Goal: Transaction & Acquisition: Download file/media

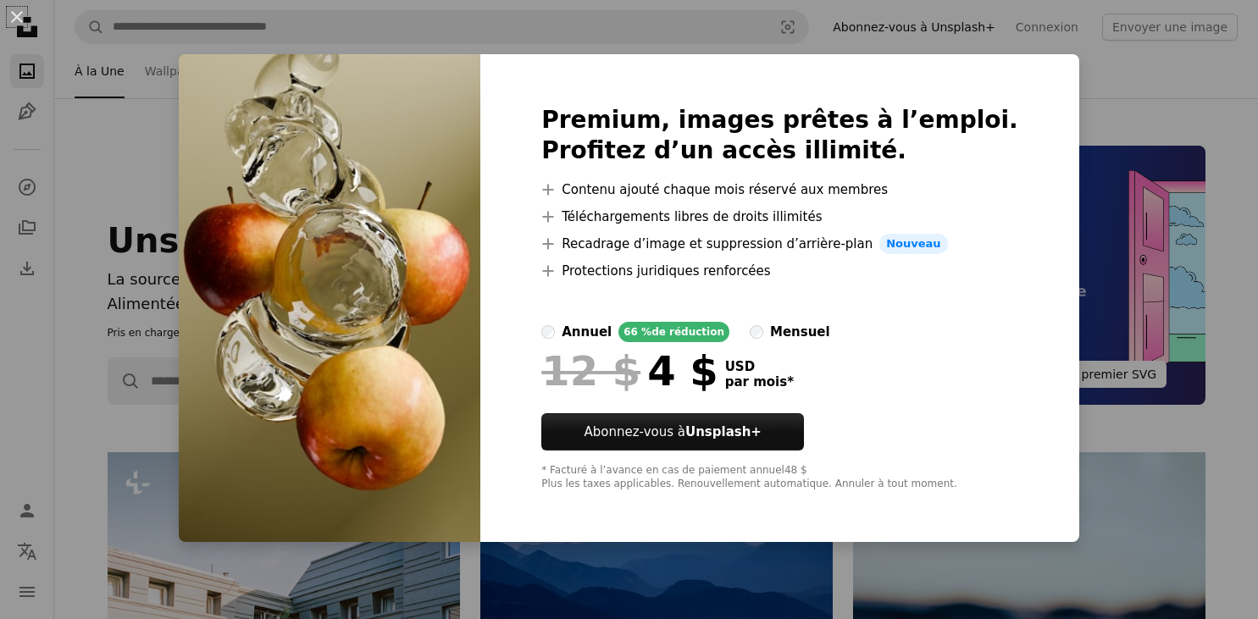
scroll to position [9028, 0]
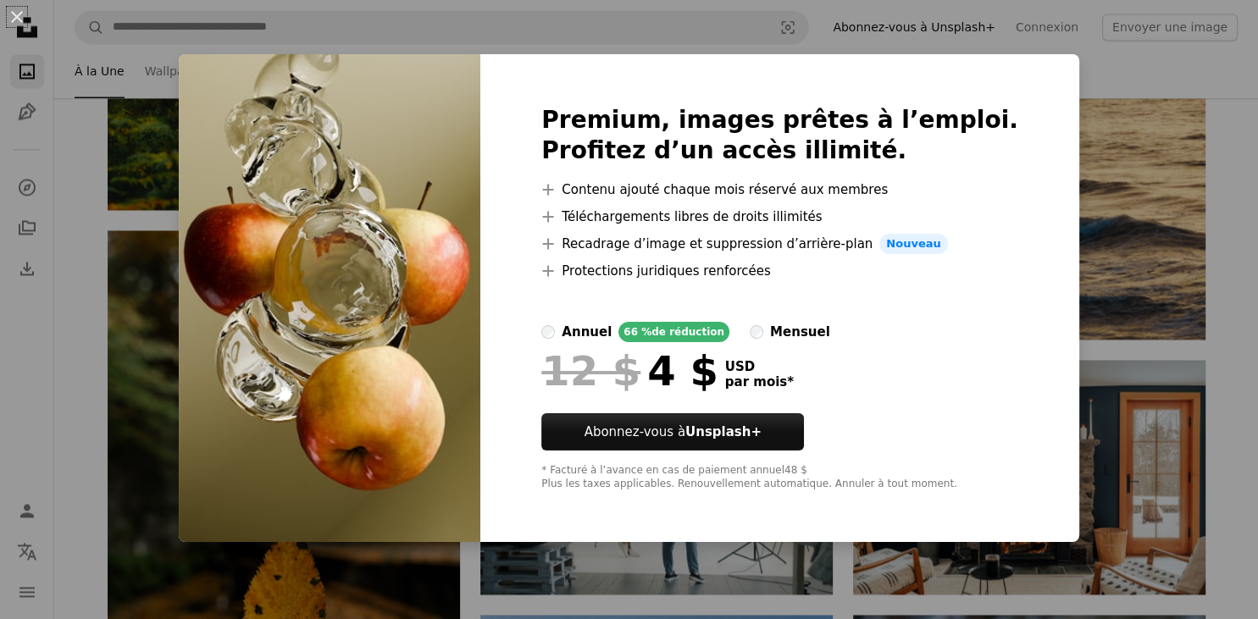
click at [476, 347] on img at bounding box center [330, 298] width 302 height 488
click at [1103, 131] on div "An X shape Premium, images prêtes à l’emploi. Profitez d’un accès illimité. A p…" at bounding box center [629, 309] width 1258 height 619
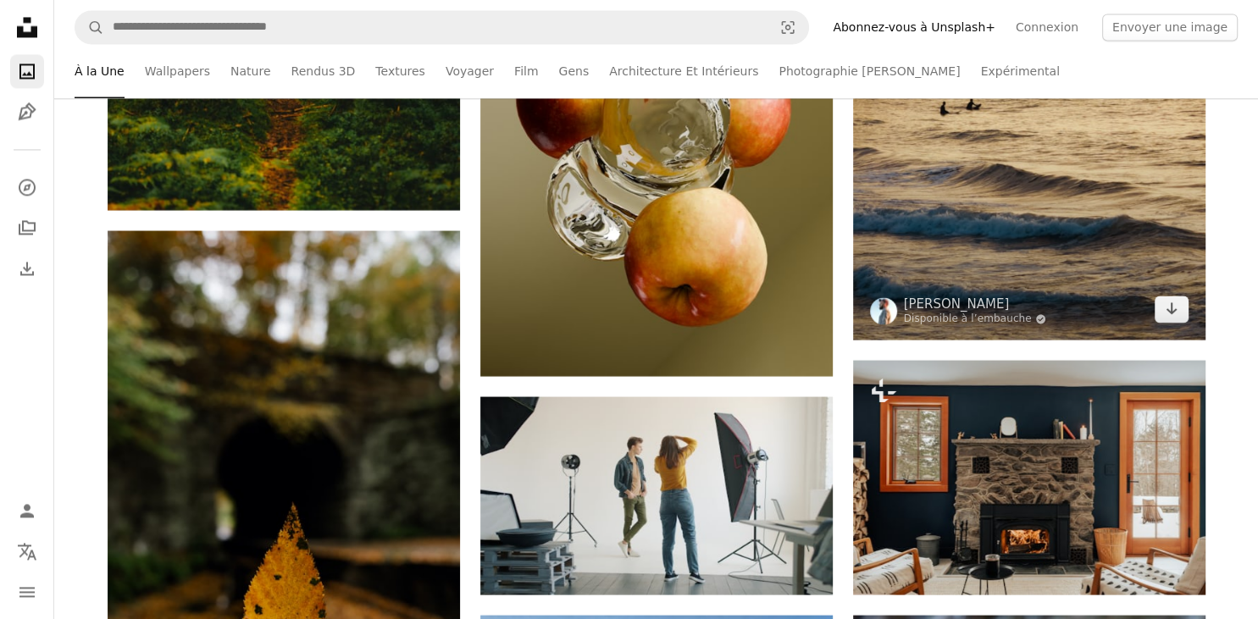
click at [1103, 131] on img at bounding box center [1029, 104] width 353 height 470
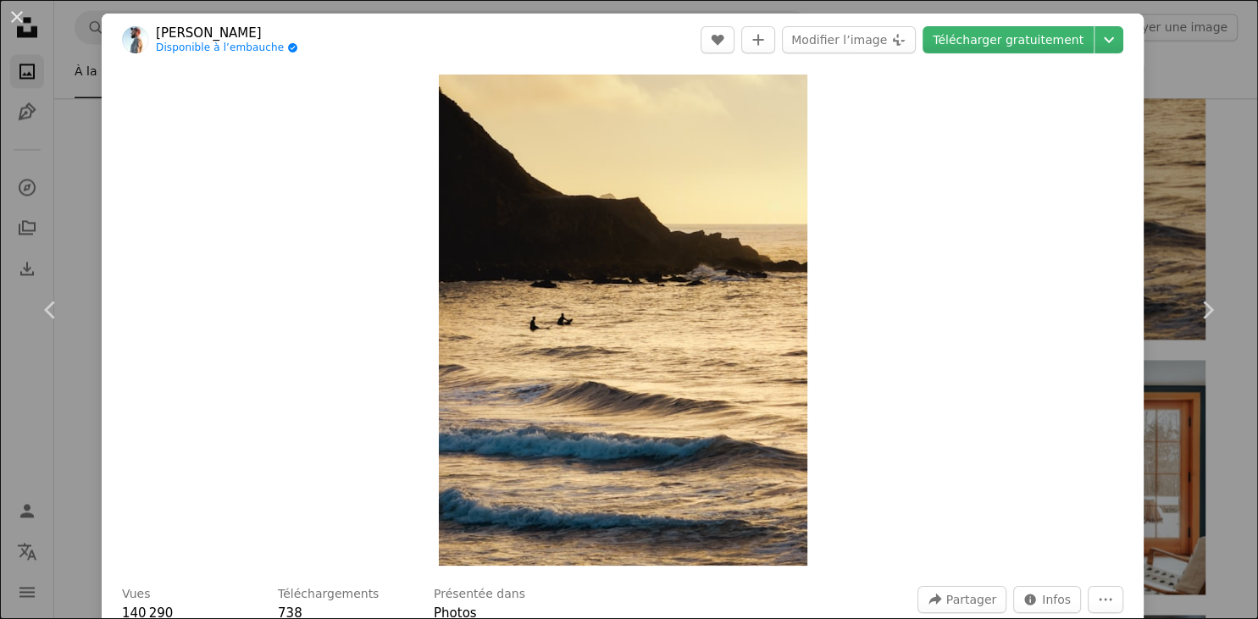
click at [1188, 169] on div "An X shape Chevron left Chevron right [PERSON_NAME] Disponible à l’embauche A c…" at bounding box center [629, 309] width 1258 height 619
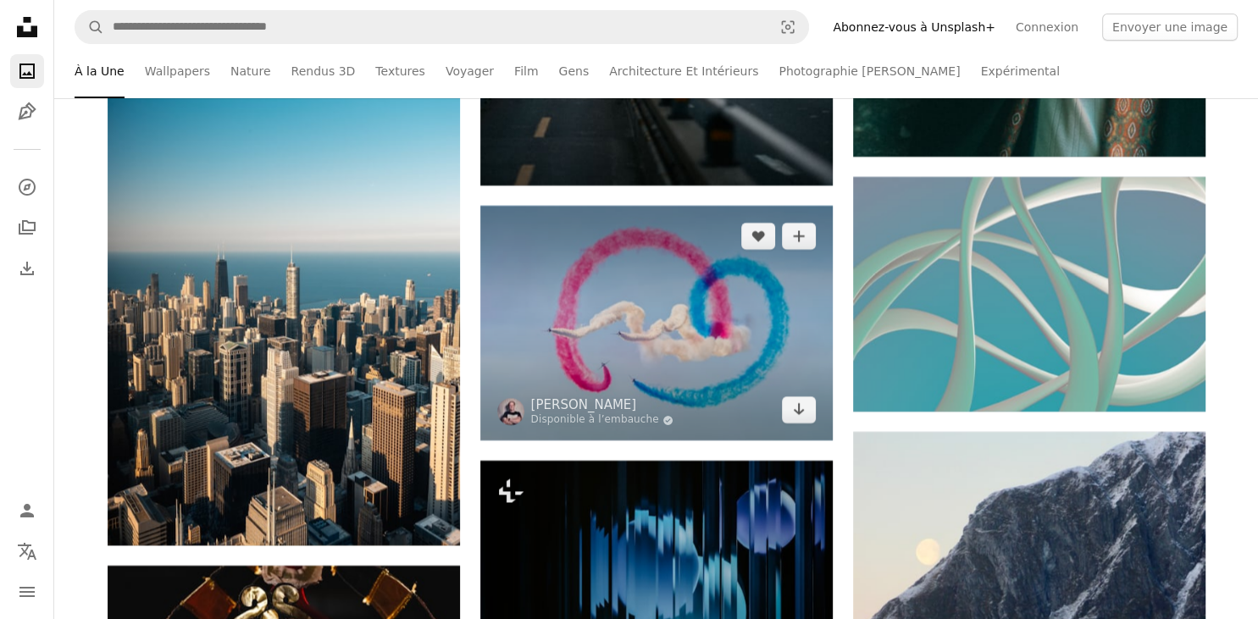
scroll to position [12497, 0]
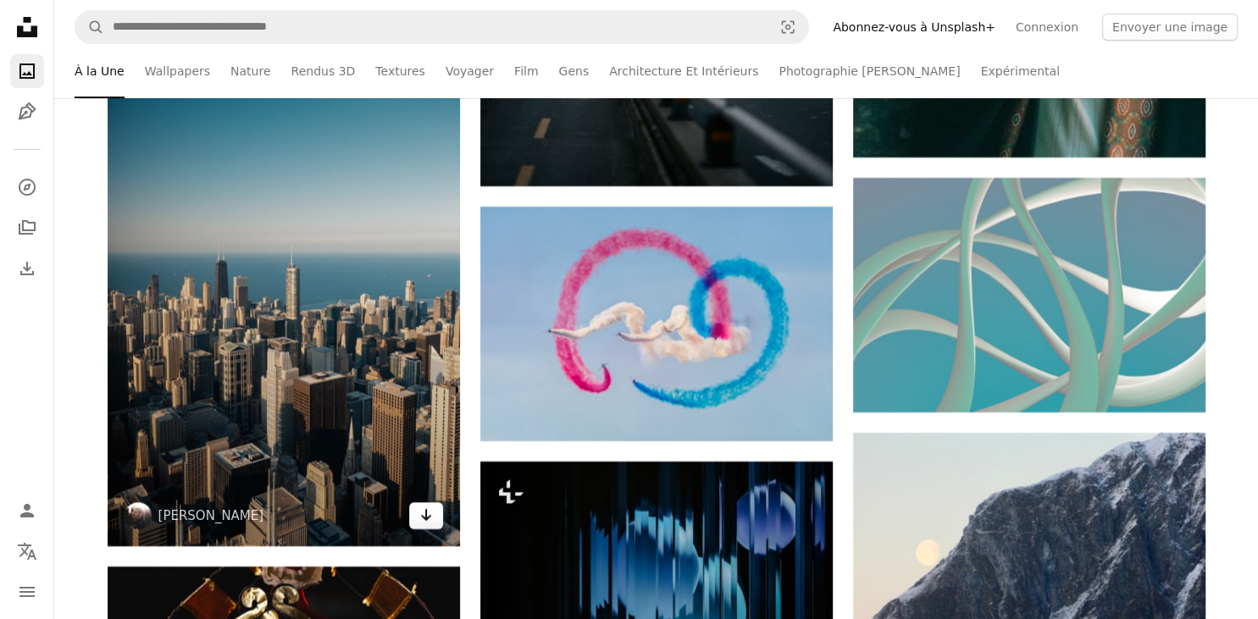
click at [428, 516] on icon "Arrow pointing down" at bounding box center [426, 515] width 14 height 20
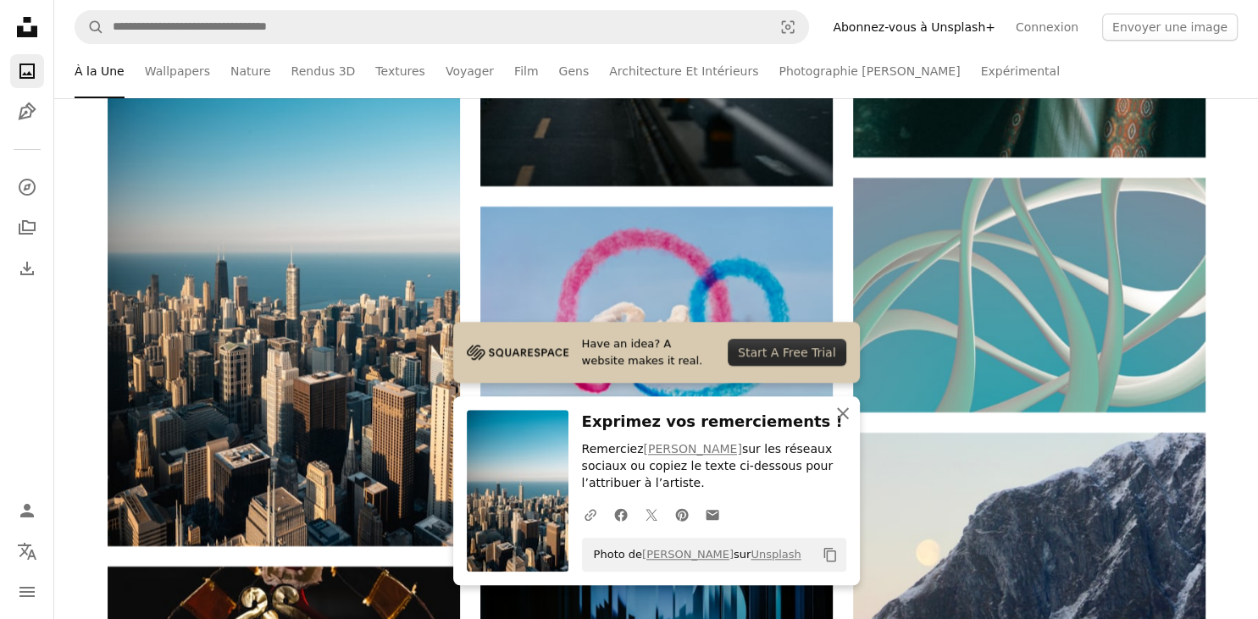
click at [841, 409] on icon "An X shape" at bounding box center [843, 413] width 20 height 20
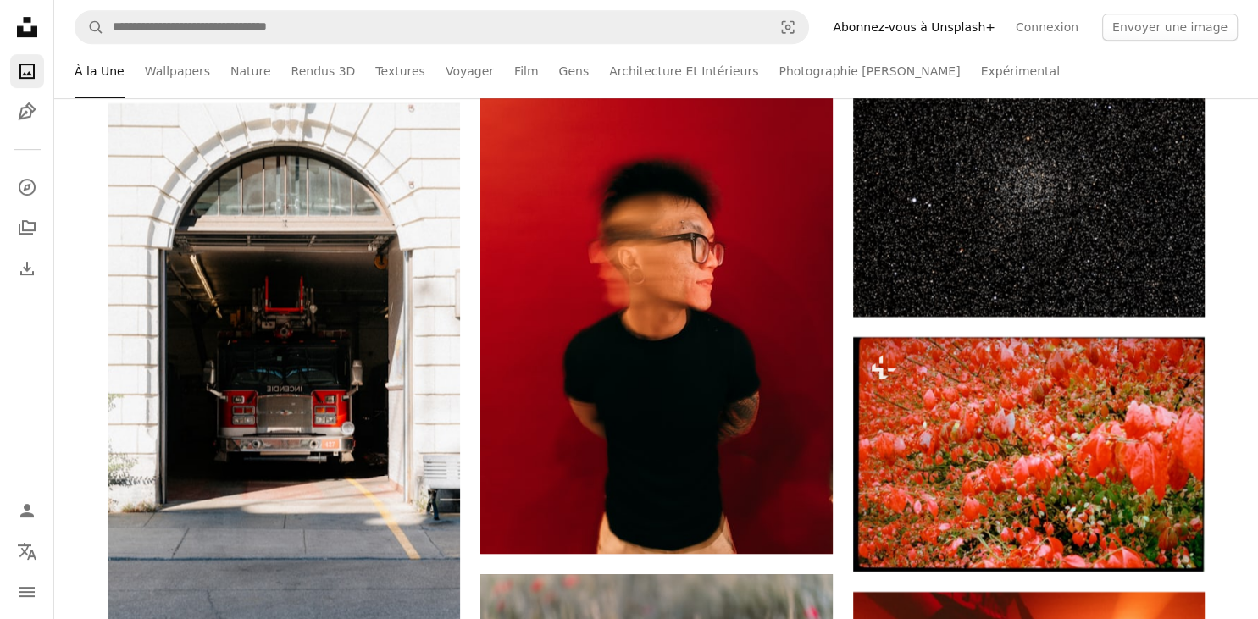
scroll to position [13422, 0]
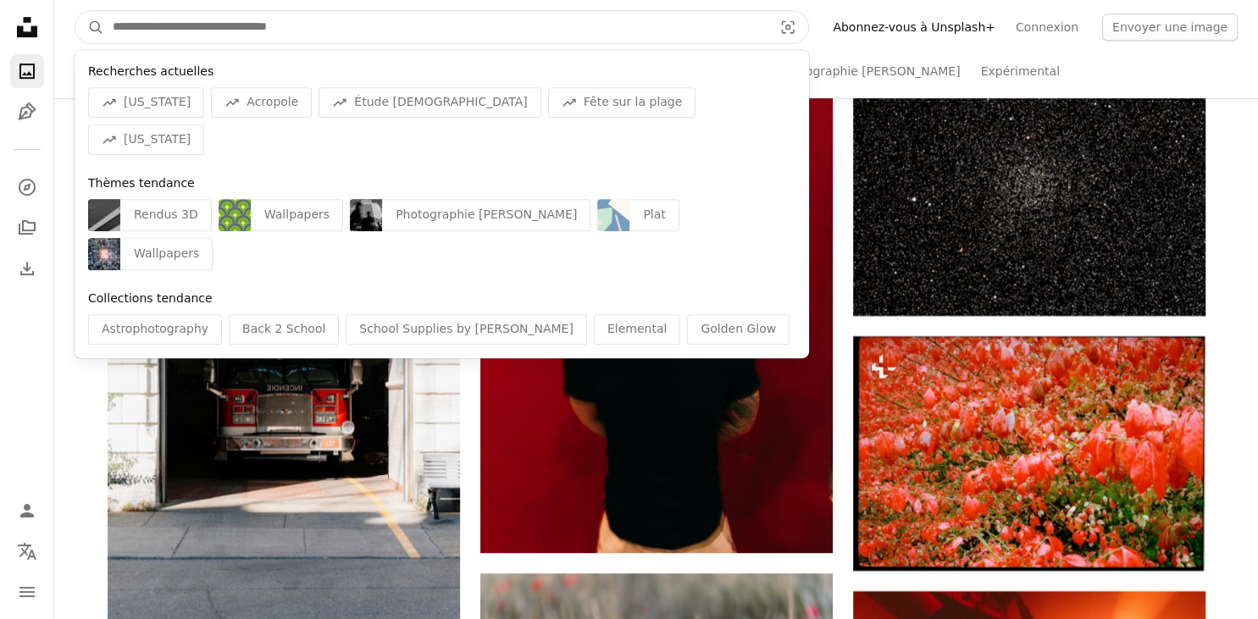
click at [169, 28] on input "Rechercher des visuels sur tout le site" at bounding box center [436, 27] width 664 height 32
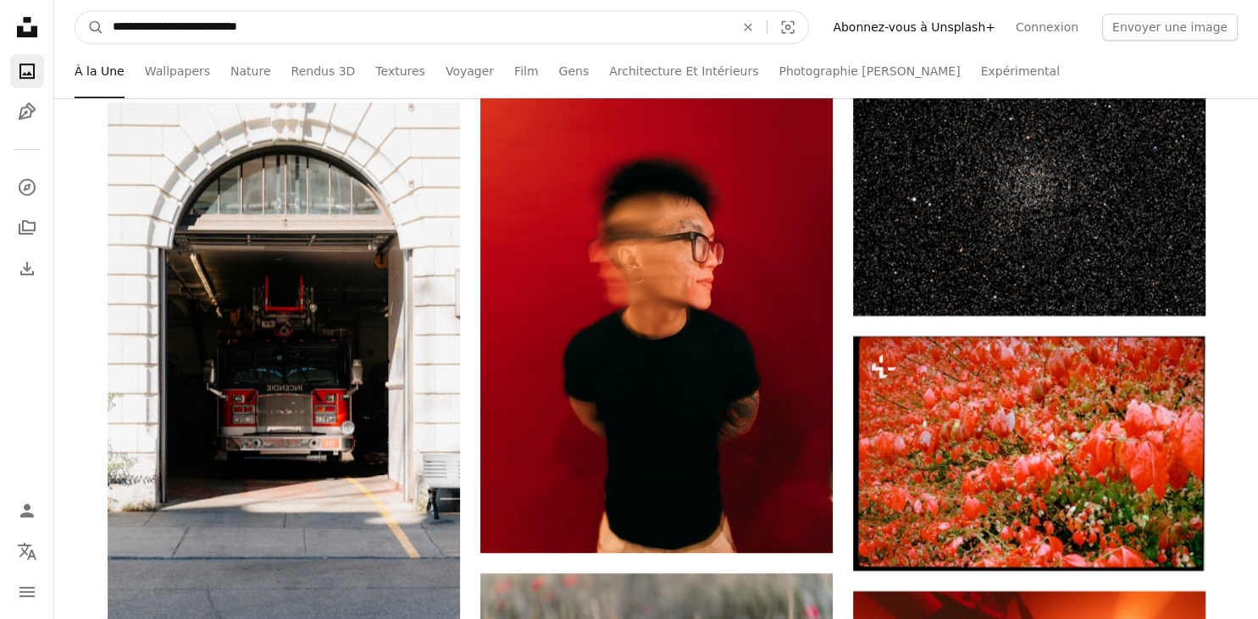
type input "**********"
click button "A magnifying glass" at bounding box center [89, 27] width 29 height 32
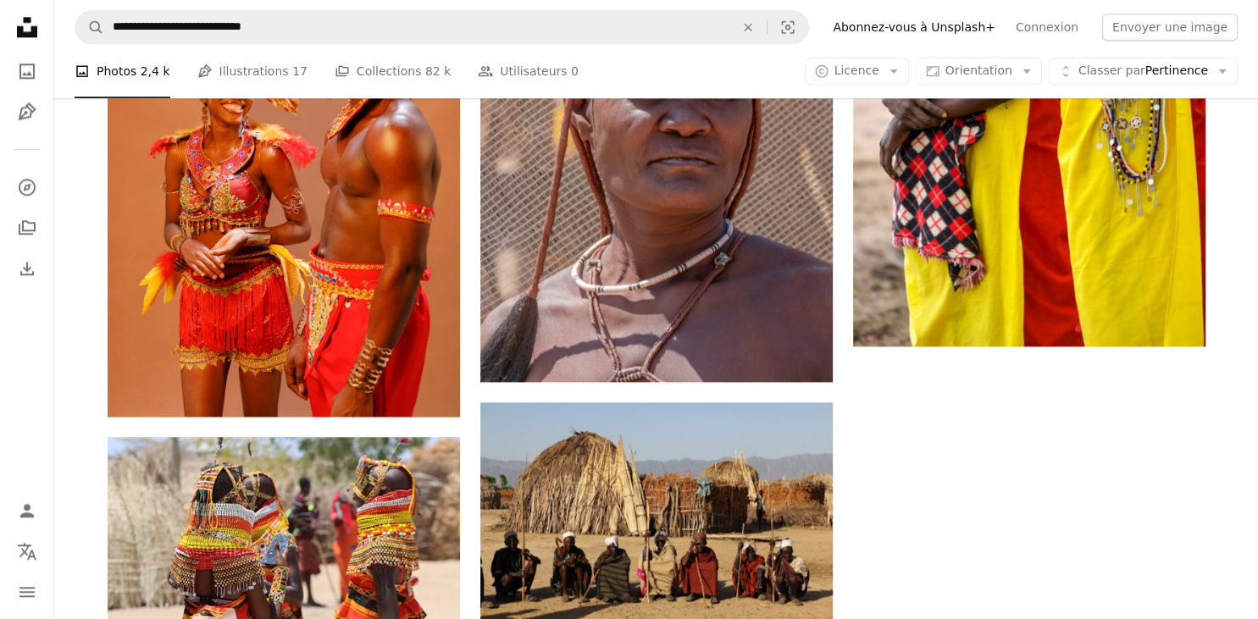
scroll to position [2071, 0]
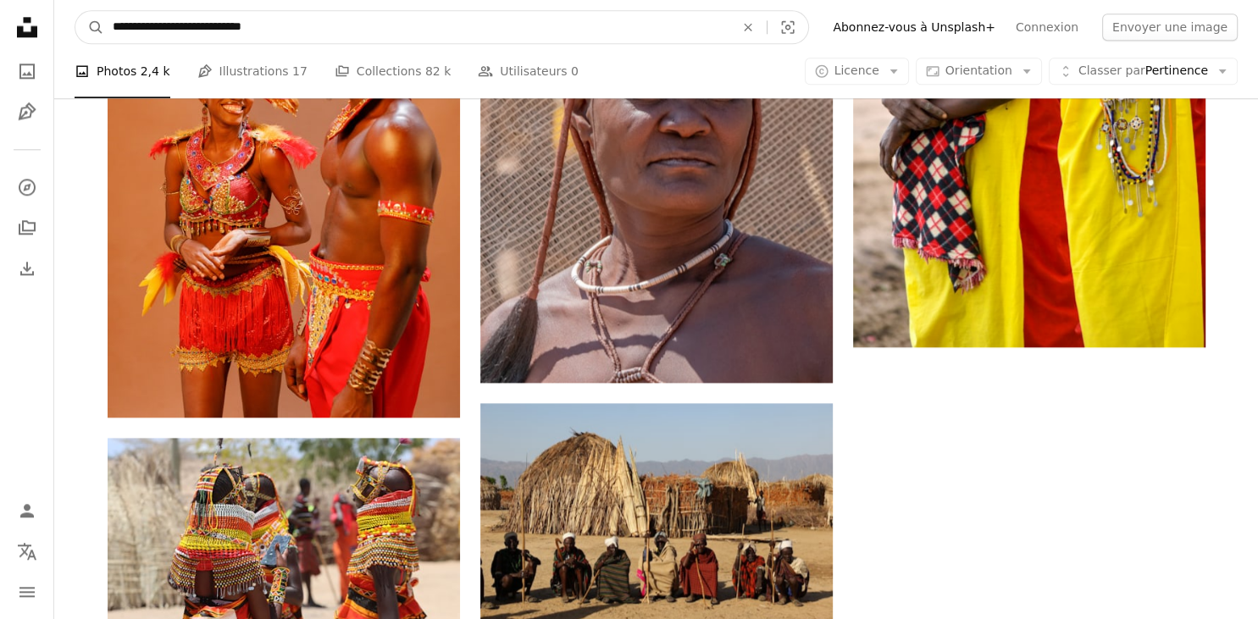
click at [302, 30] on input "**********" at bounding box center [416, 27] width 625 height 32
type input "**********"
click button "A magnifying glass" at bounding box center [89, 27] width 29 height 32
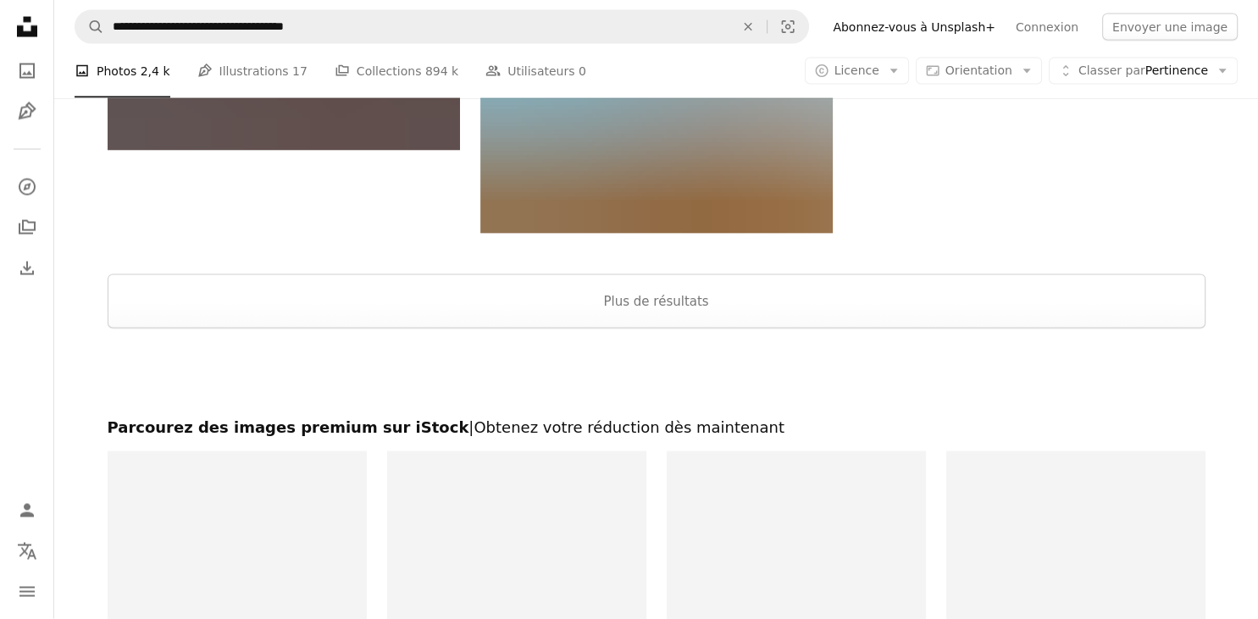
scroll to position [3330, 0]
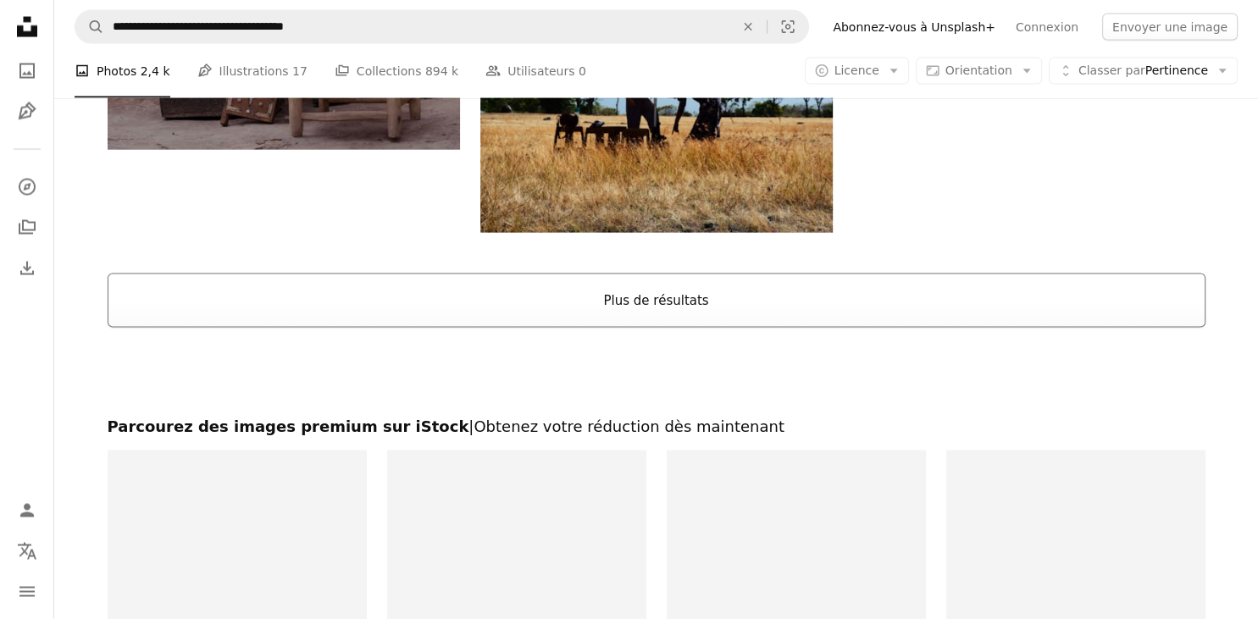
click at [621, 297] on button "Plus de résultats" at bounding box center [657, 301] width 1098 height 54
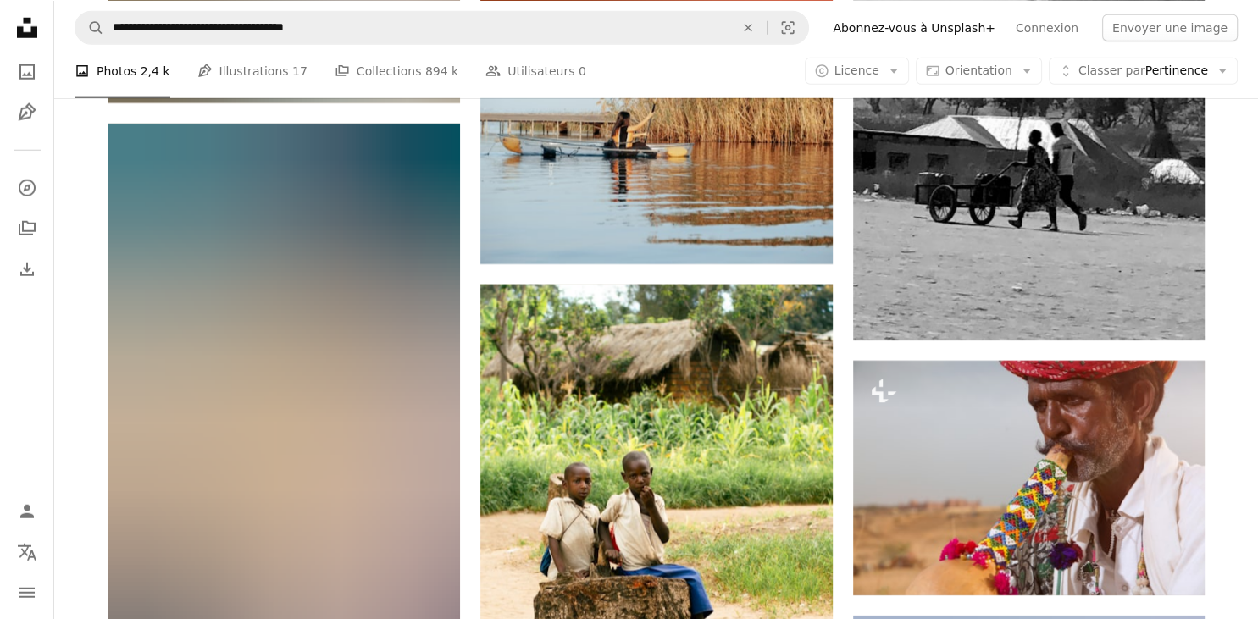
scroll to position [17272, 0]
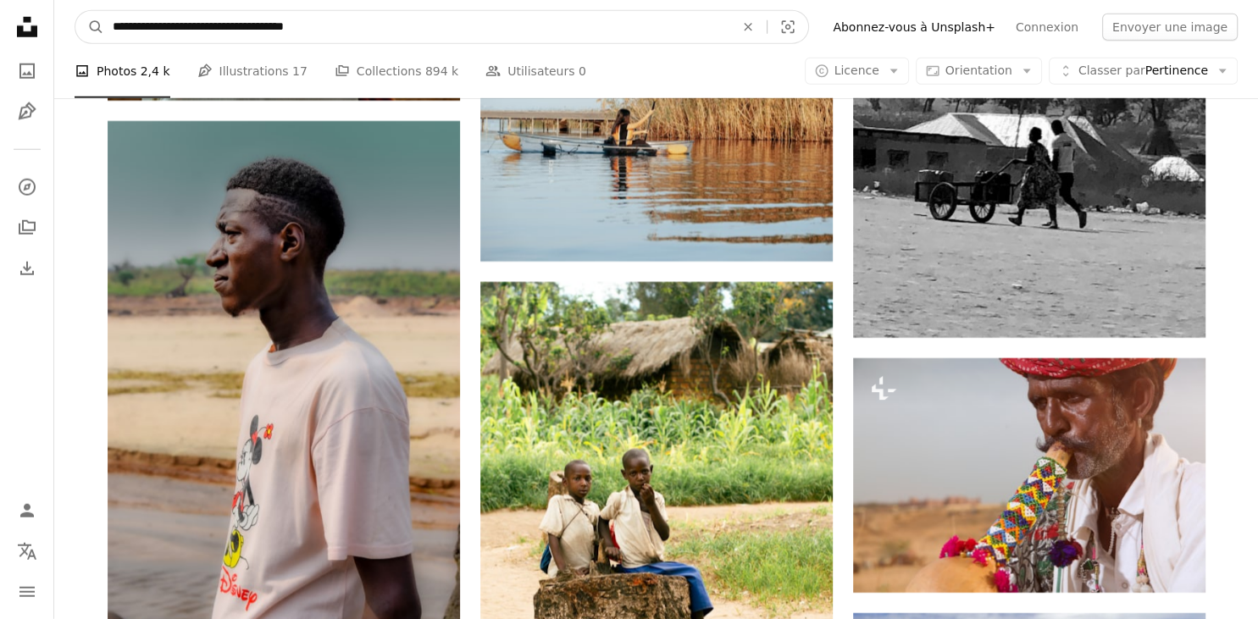
click at [290, 24] on input "**********" at bounding box center [416, 27] width 625 height 32
type input "*********"
click button "A magnifying glass" at bounding box center [89, 27] width 29 height 32
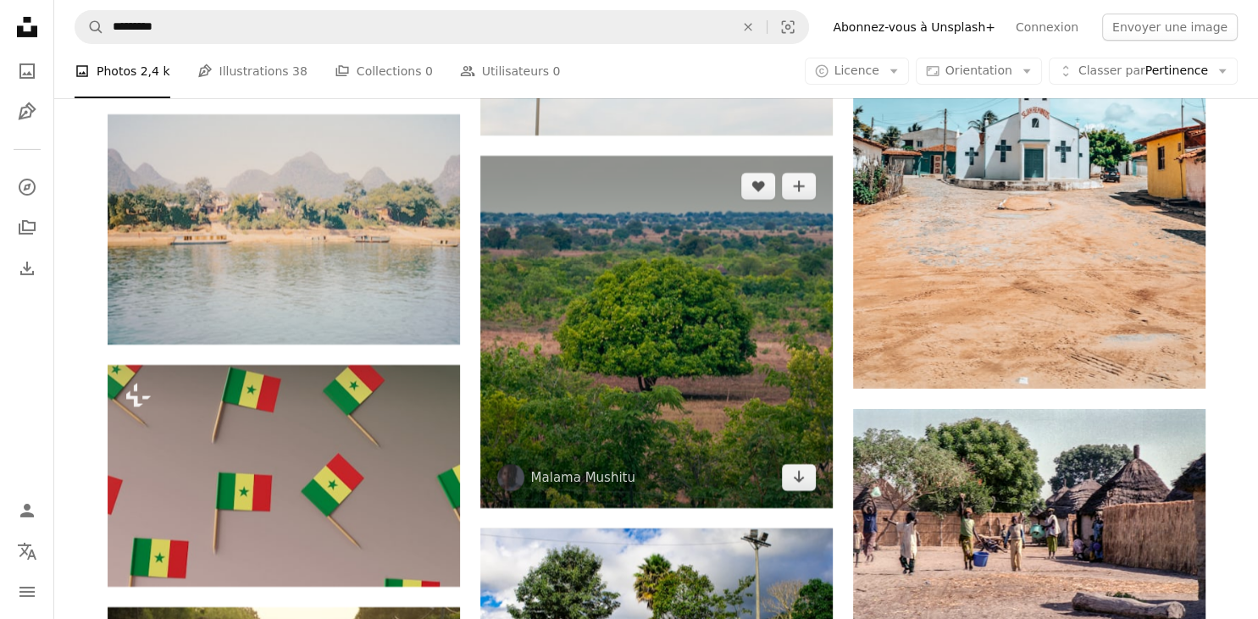
scroll to position [5765, 0]
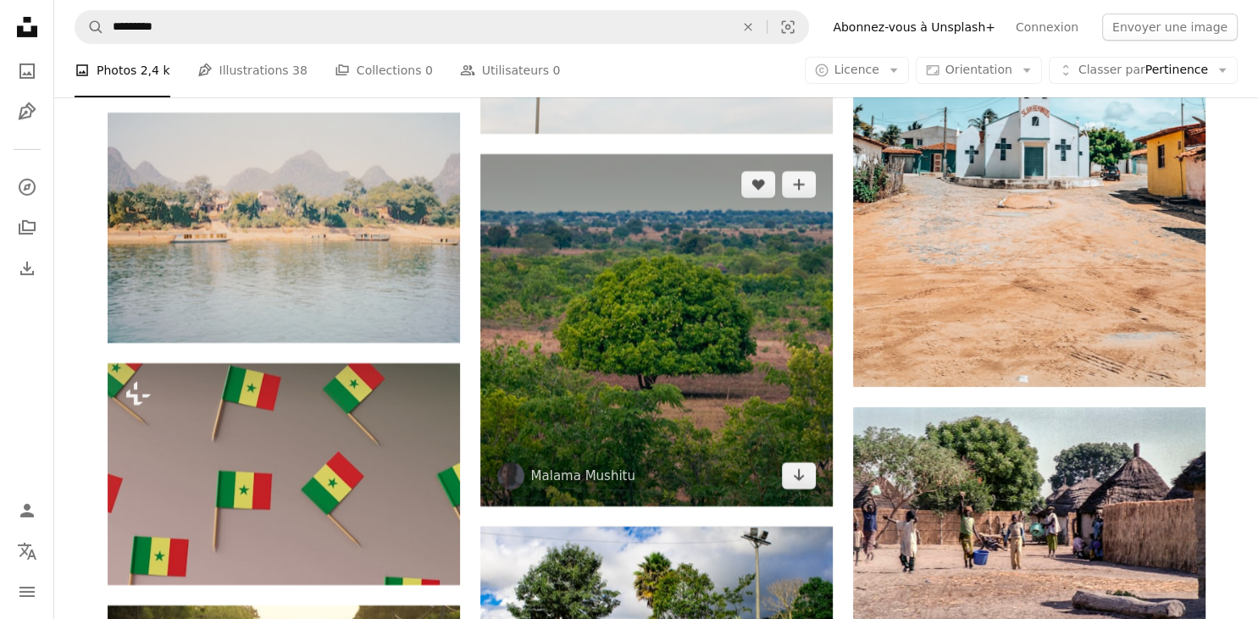
click at [630, 450] on img at bounding box center [656, 330] width 353 height 353
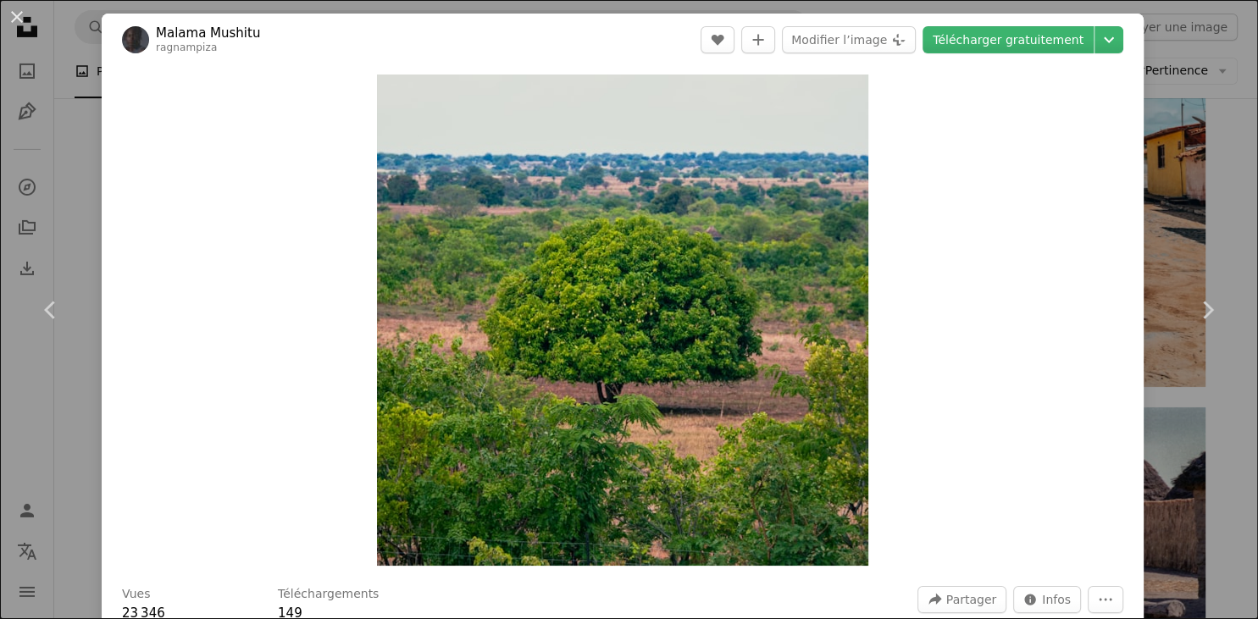
scroll to position [160, 0]
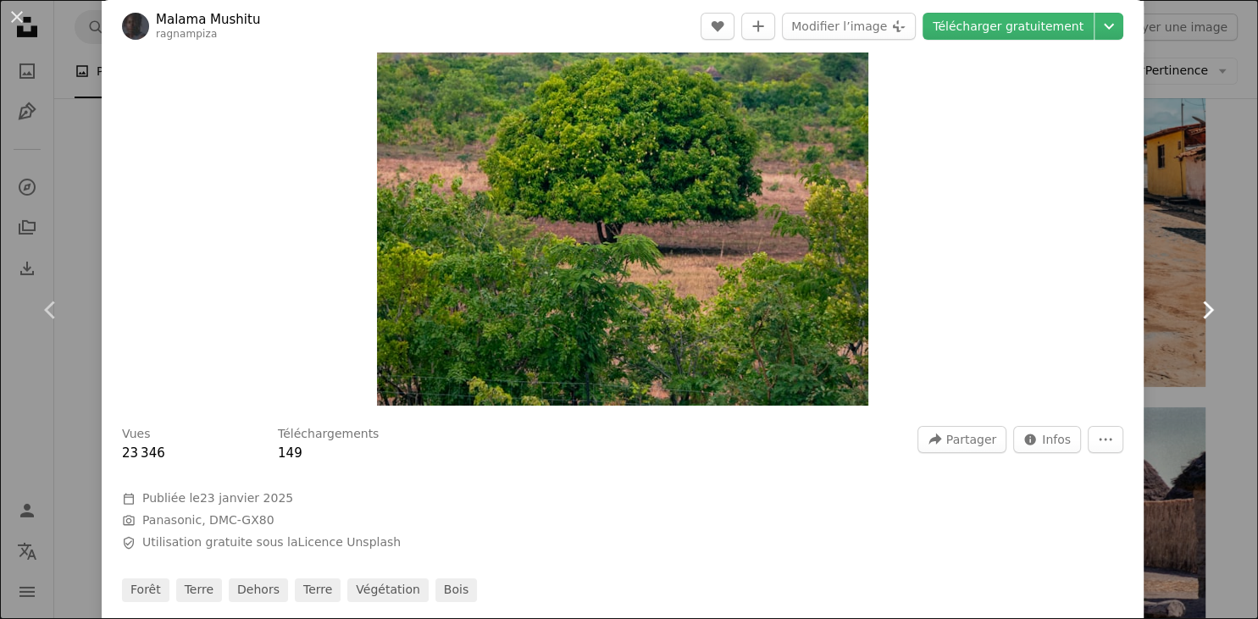
click at [1186, 233] on link "Chevron right" at bounding box center [1208, 310] width 102 height 163
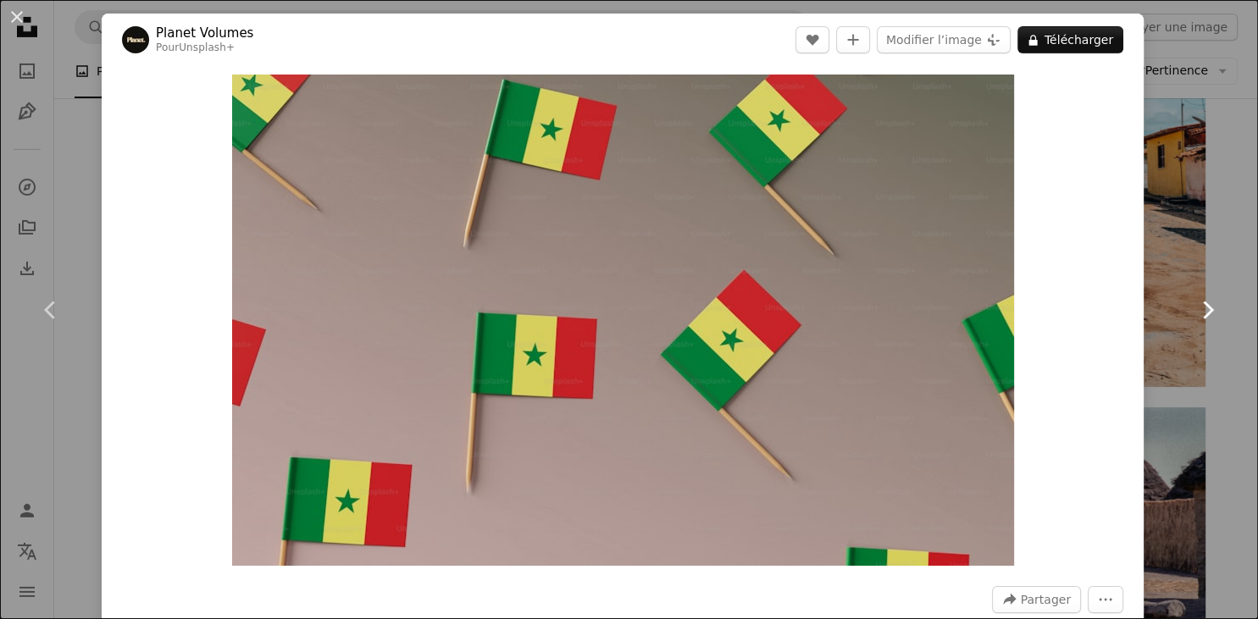
click at [1186, 233] on link "Chevron right" at bounding box center [1208, 310] width 102 height 163
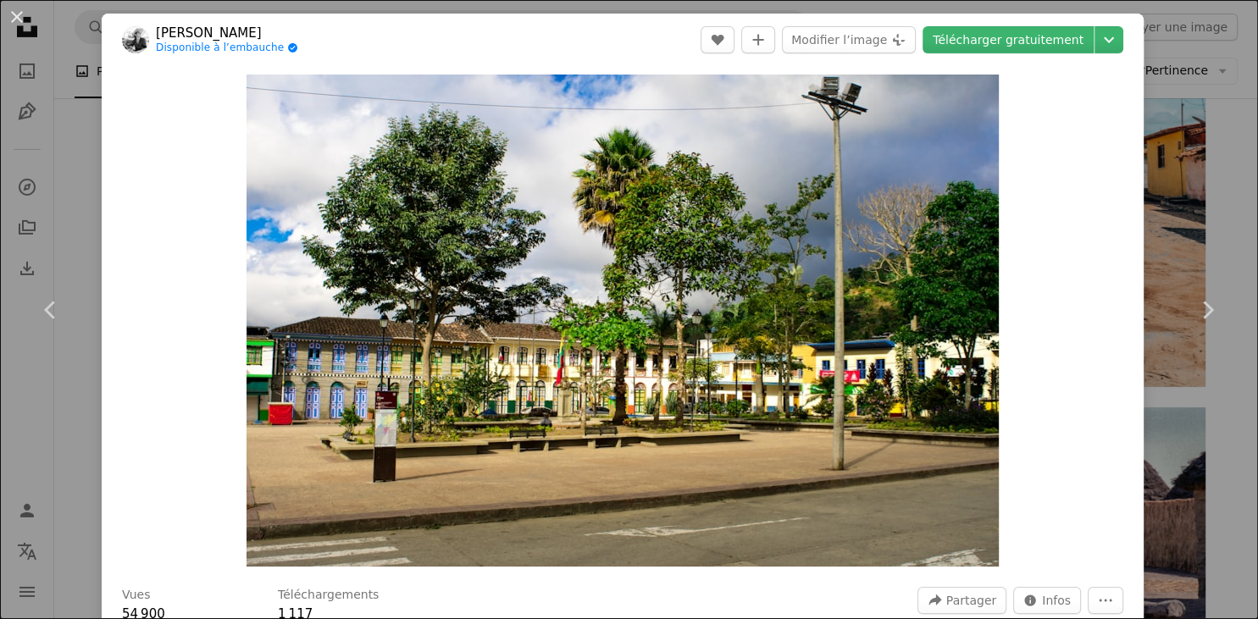
click at [64, 46] on div "An X shape Chevron left Chevron right [PERSON_NAME] Disponible à l’embauche A c…" at bounding box center [629, 309] width 1258 height 619
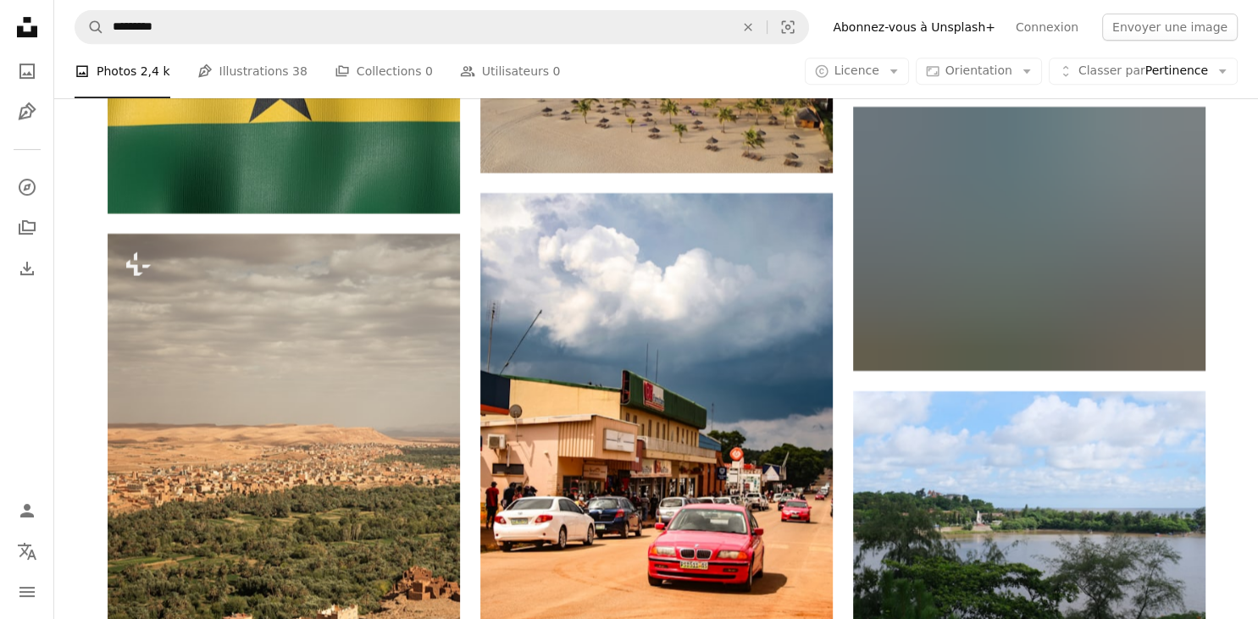
scroll to position [13328, 0]
